Goal: Manage account settings

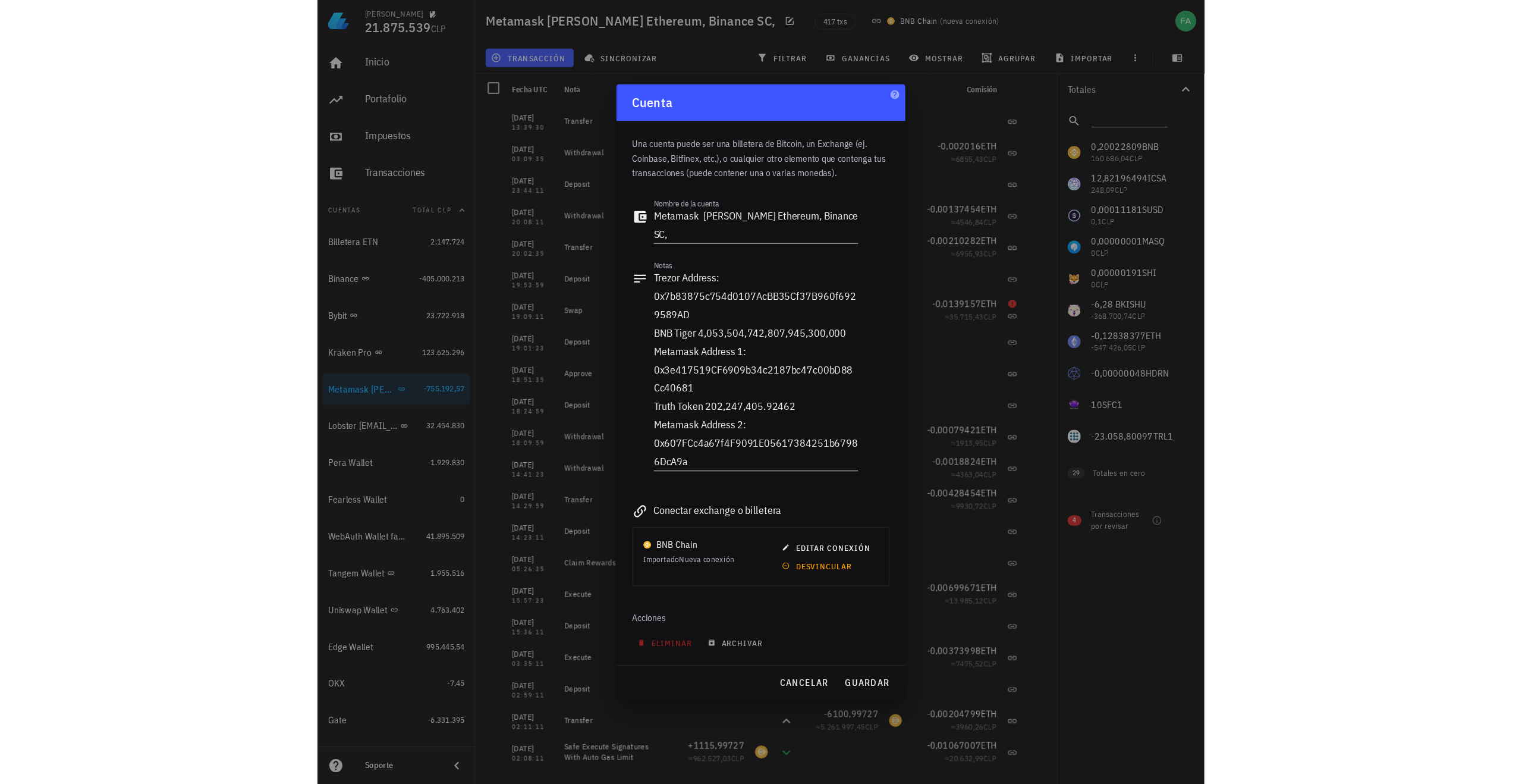
scroll to position [7, 0]
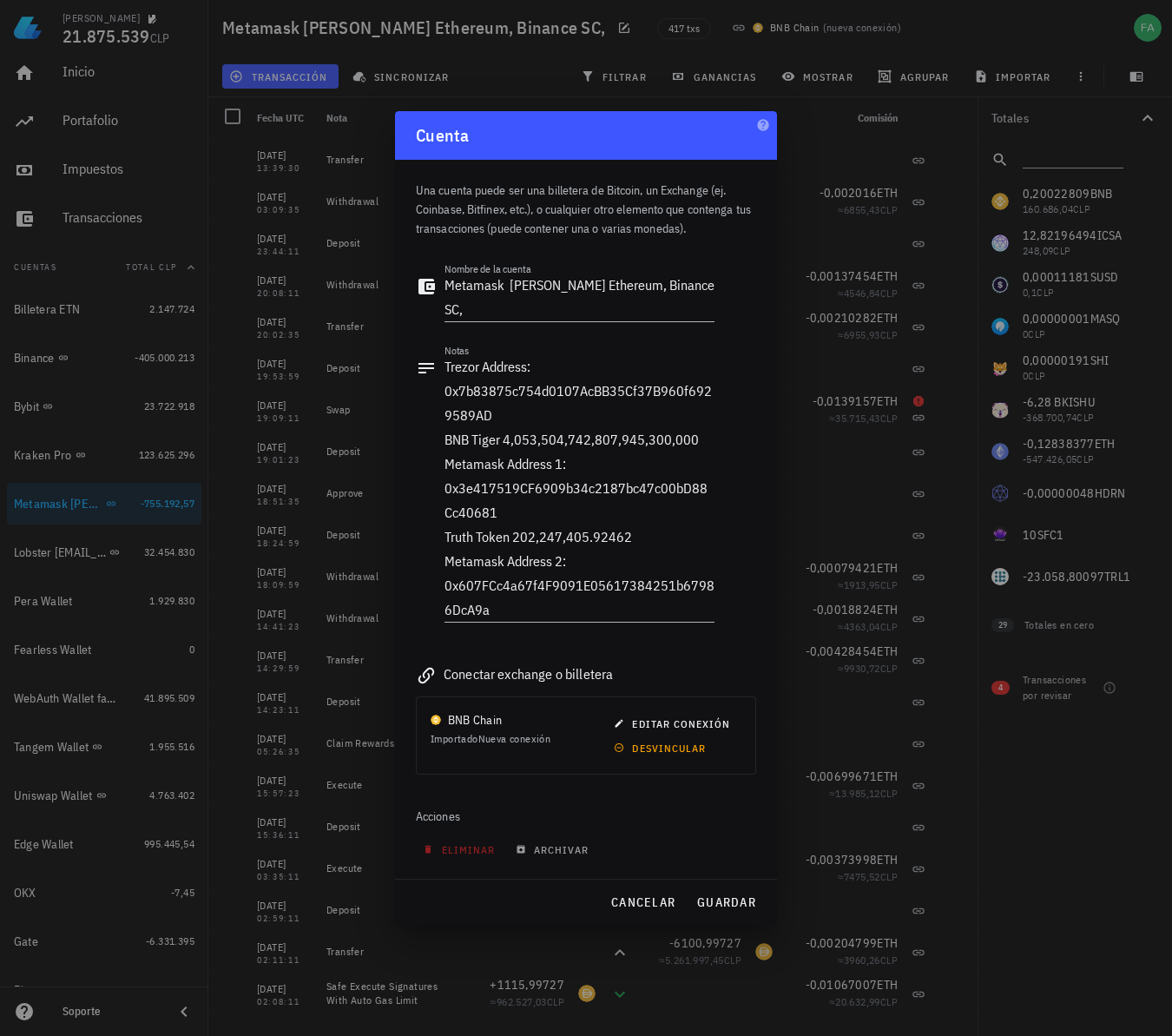
click at [310, 292] on div at bounding box center [586, 518] width 1172 height 1036
click at [728, 903] on span "guardar" at bounding box center [726, 903] width 60 height 16
